Goal: Navigation & Orientation: Find specific page/section

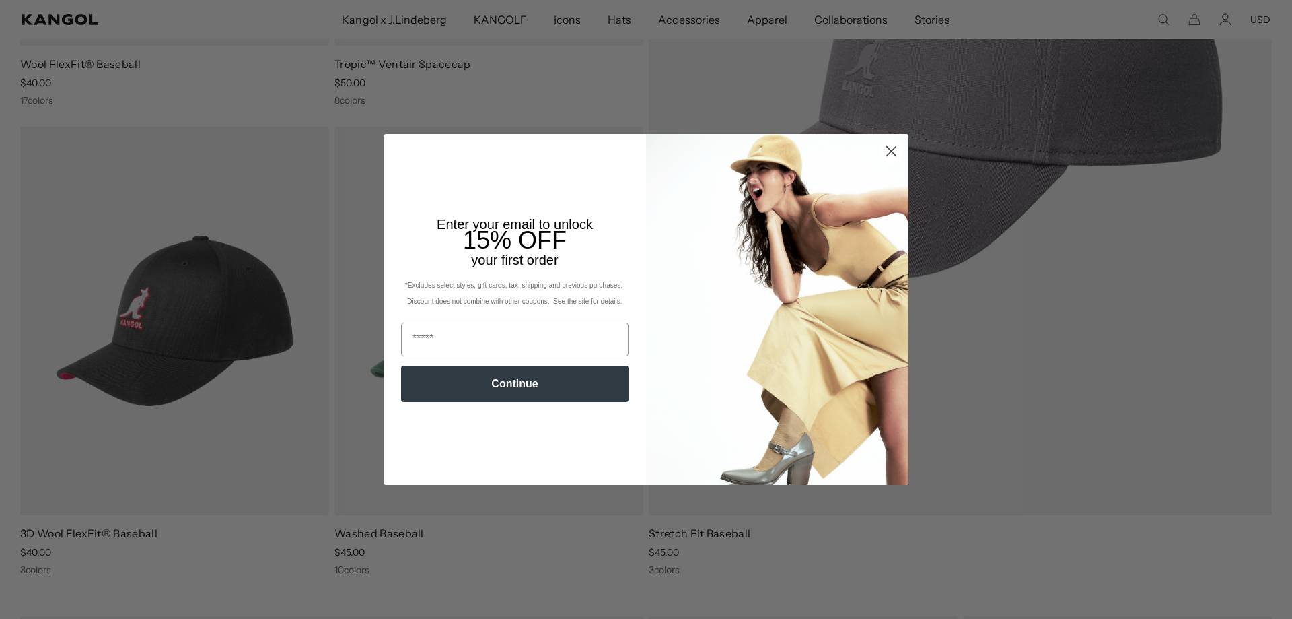
click at [887, 151] on icon "Close dialog" at bounding box center [891, 151] width 9 height 9
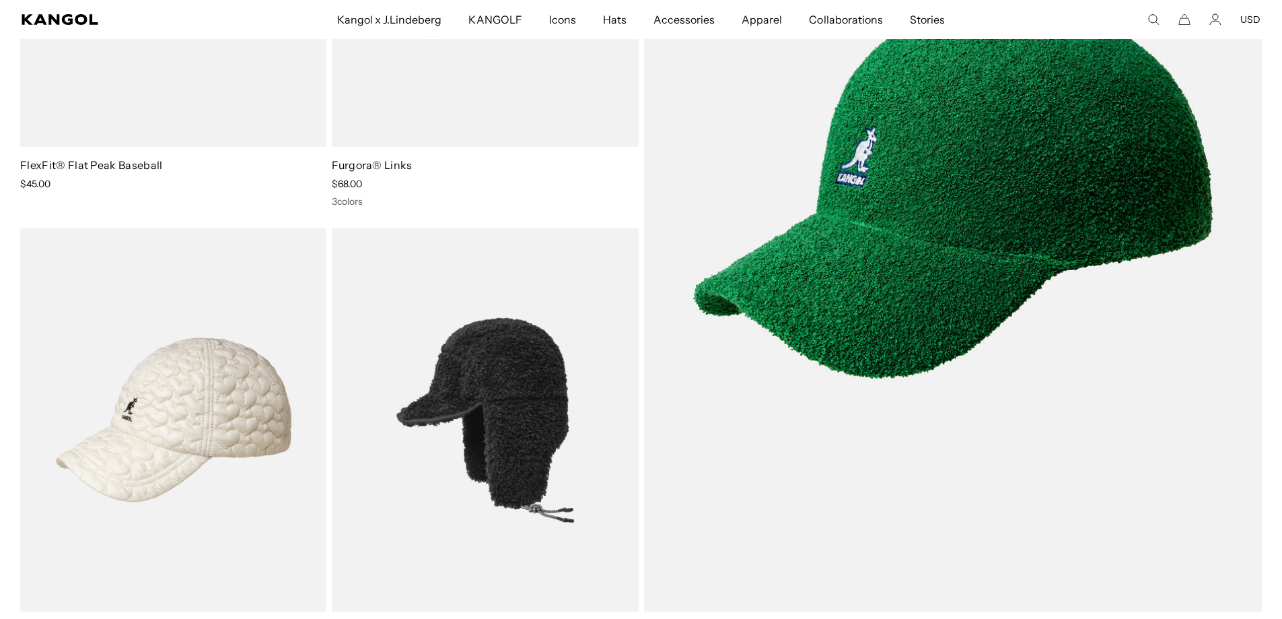
scroll to position [3923, 0]
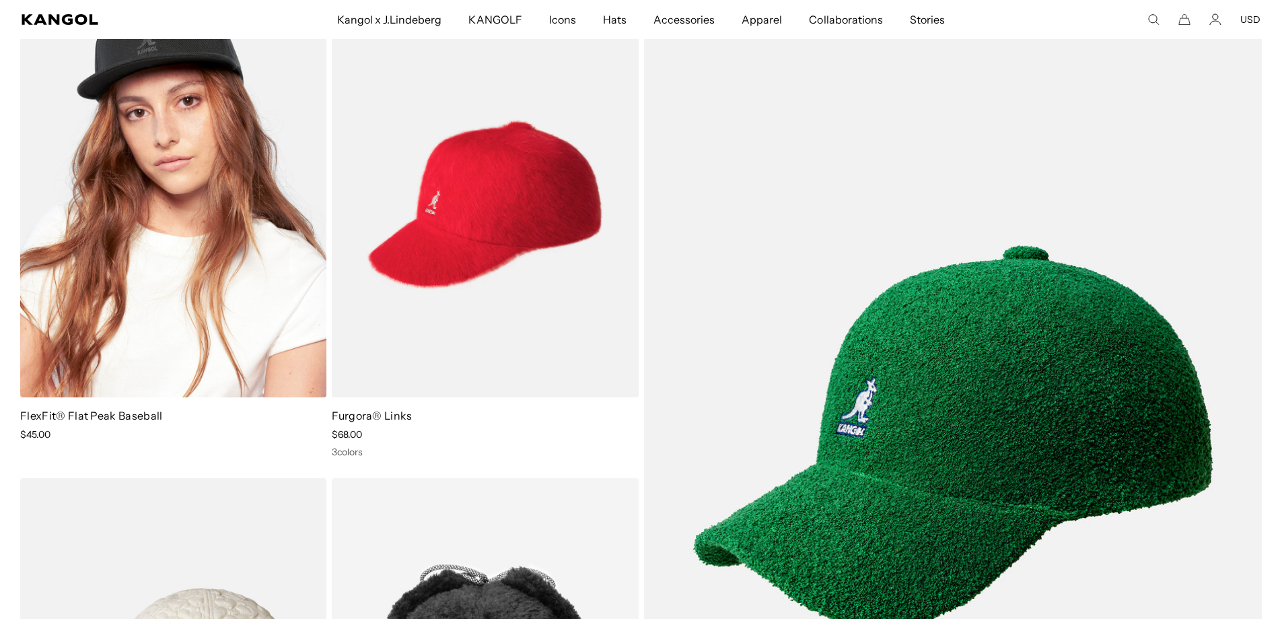
click at [180, 335] on img at bounding box center [173, 204] width 306 height 385
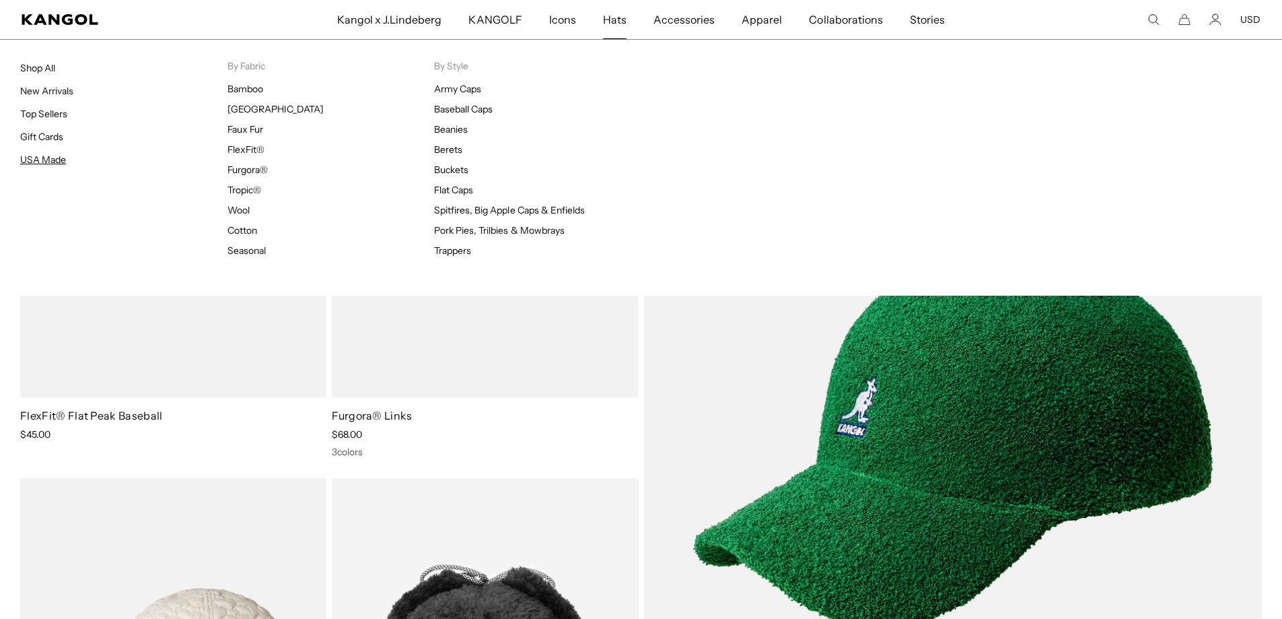
scroll to position [0, 277]
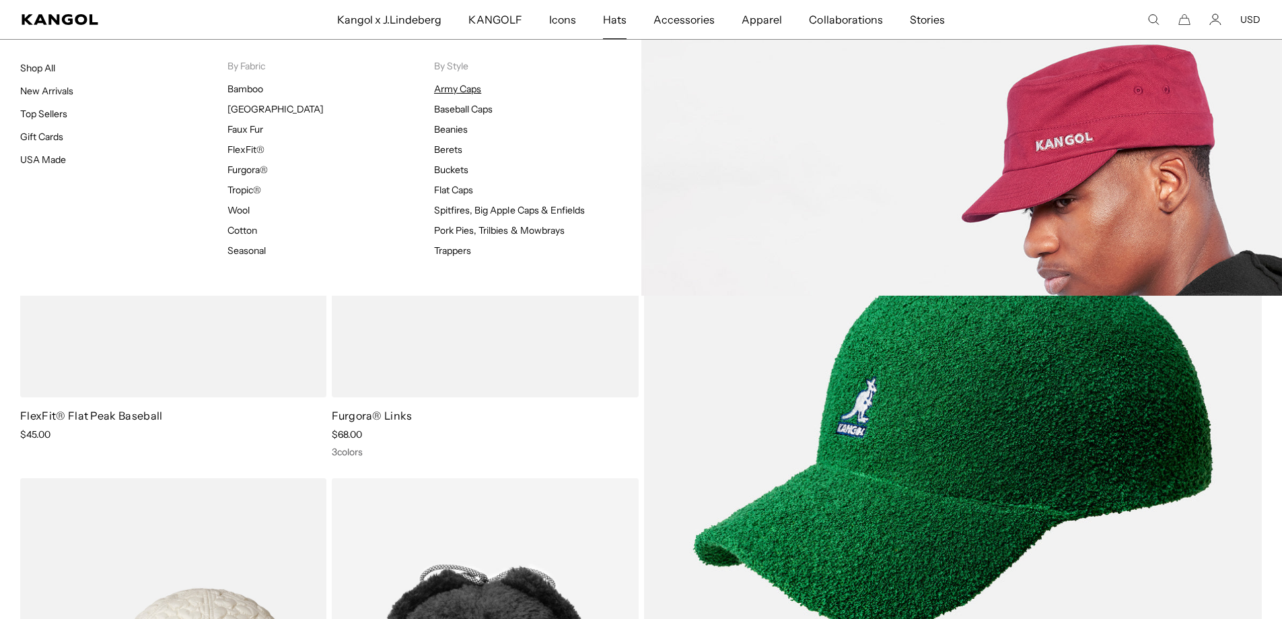
click at [472, 87] on link "Army Caps" at bounding box center [457, 89] width 47 height 12
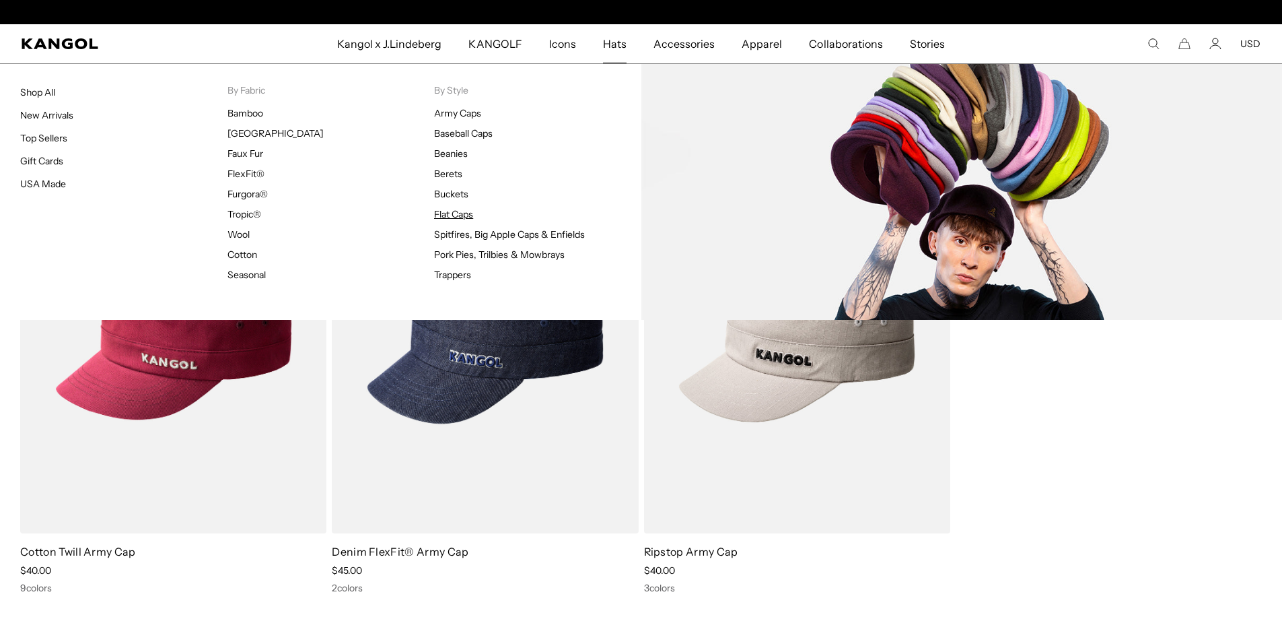
scroll to position [0, 277]
click at [460, 216] on link "Flat Caps" at bounding box center [453, 214] width 39 height 12
